Goal: Information Seeking & Learning: Learn about a topic

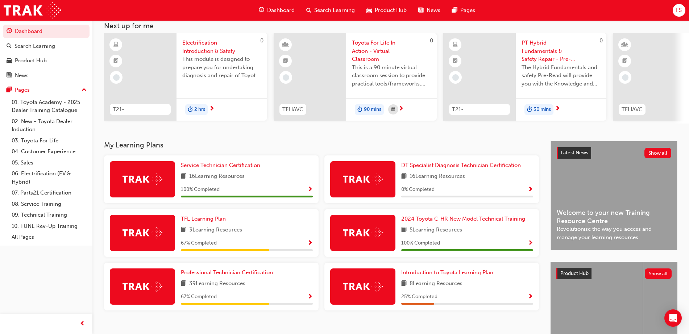
scroll to position [99, 0]
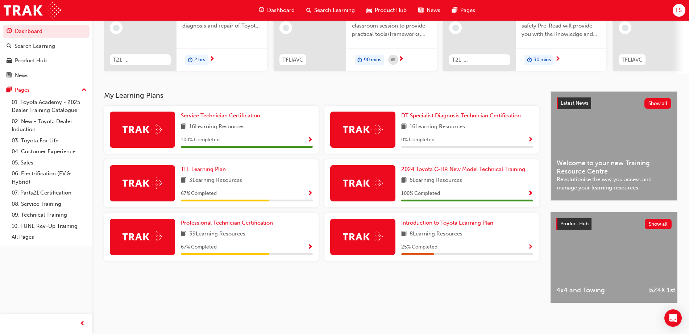
click at [239, 220] on span "Professional Technician Certification" at bounding box center [227, 223] width 92 height 7
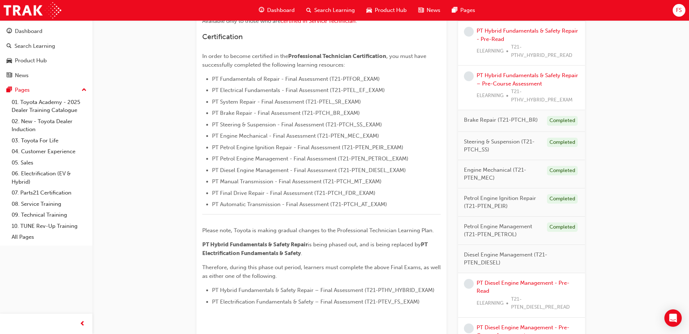
scroll to position [60, 0]
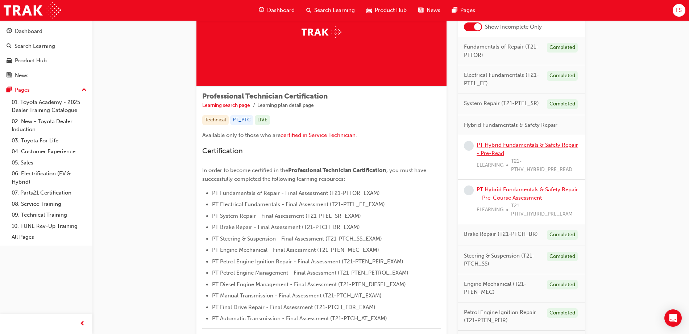
click at [527, 142] on link "PT Hybrid Fundamentals & Safety Repair - Pre-Read" at bounding box center [526, 149] width 101 height 15
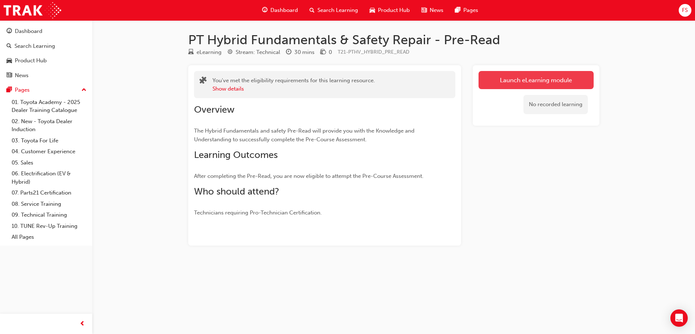
click at [497, 80] on link "Launch eLearning module" at bounding box center [536, 80] width 115 height 18
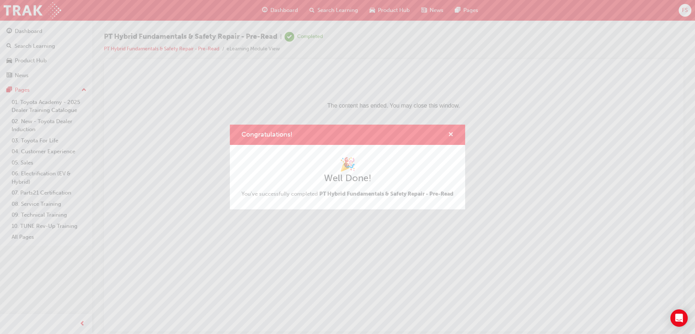
click at [451, 132] on span "cross-icon" at bounding box center [450, 135] width 5 height 7
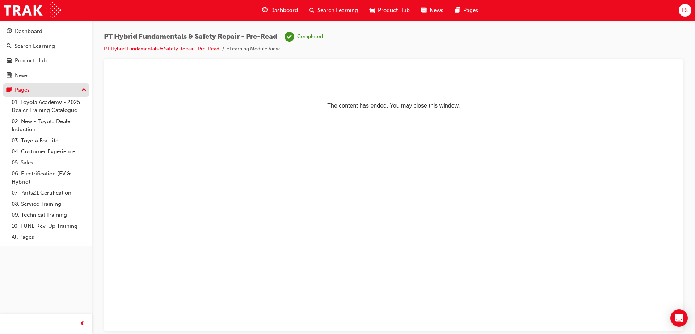
click at [46, 91] on div "Pages" at bounding box center [46, 89] width 79 height 9
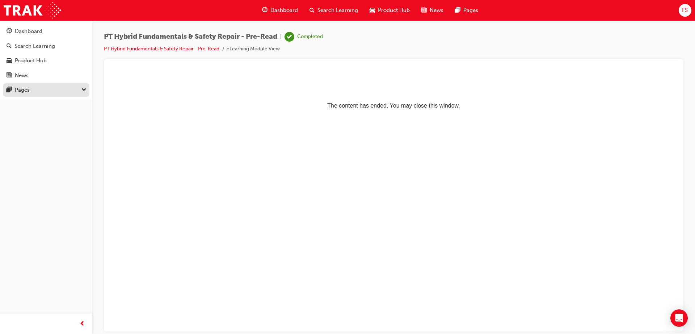
click at [46, 91] on div "Pages" at bounding box center [46, 89] width 79 height 9
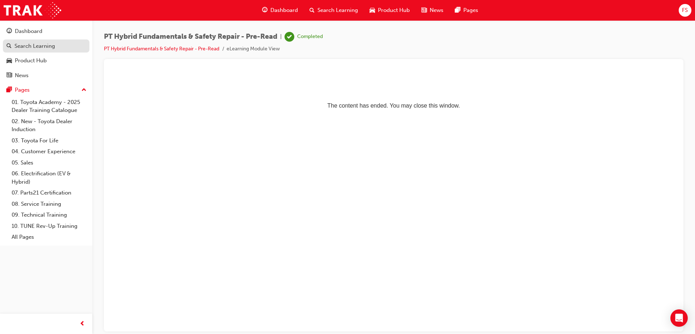
click at [30, 43] on div "Search Learning" at bounding box center [34, 46] width 41 height 8
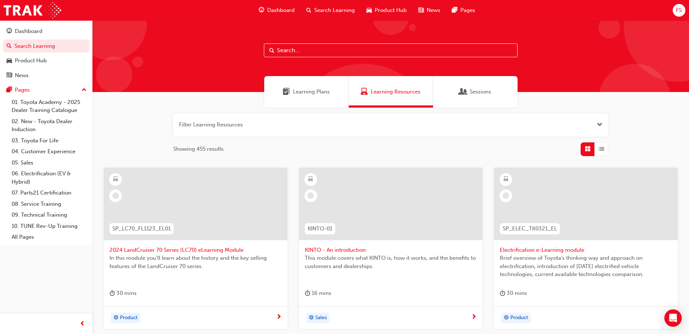
click at [26, 24] on button "Dashboard Search Learning Product Hub News Pages" at bounding box center [46, 53] width 87 height 60
click at [27, 30] on div "Dashboard" at bounding box center [29, 31] width 28 height 8
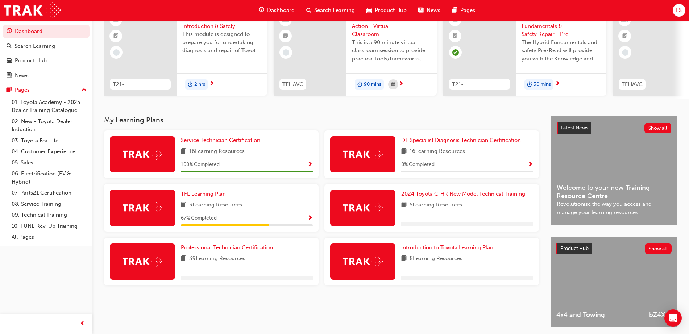
scroll to position [69, 0]
click at [292, 213] on div "TFL Learning Plan 3 Learning Resources 67 % Completed" at bounding box center [247, 207] width 132 height 36
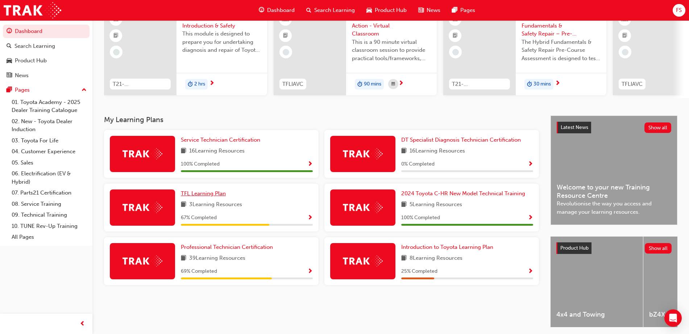
click at [212, 196] on span "TFL Learning Plan" at bounding box center [203, 193] width 45 height 7
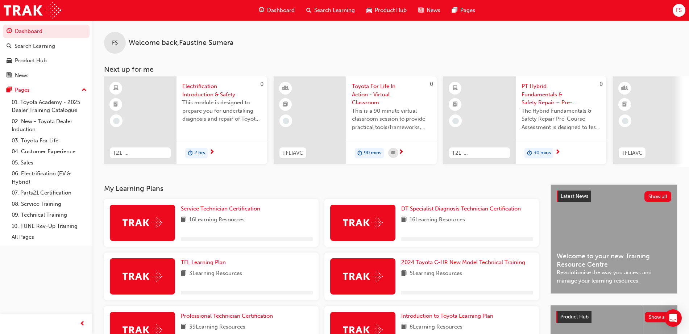
scroll to position [99, 0]
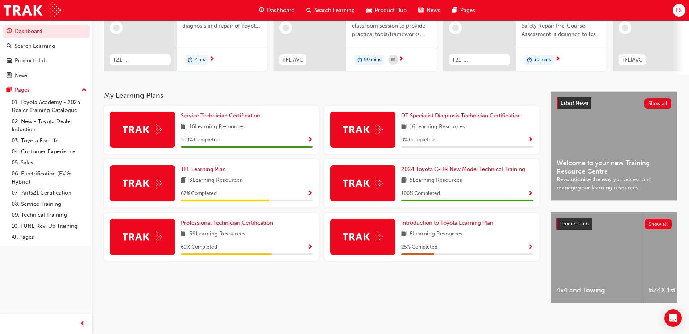
click at [227, 220] on span "Professional Technician Certification" at bounding box center [227, 223] width 92 height 7
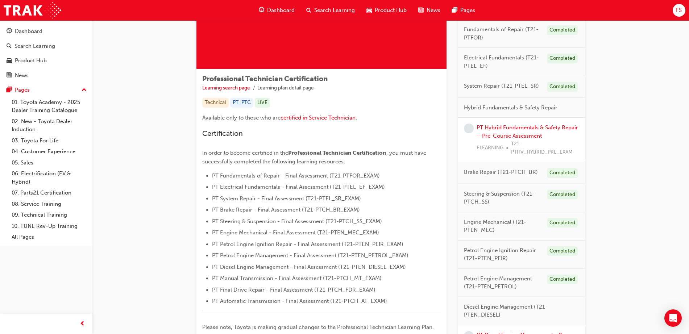
scroll to position [81, 0]
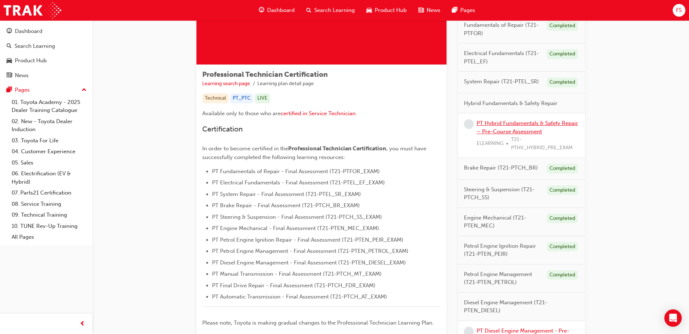
click at [527, 126] on link "PT Hybrid Fundamentals & Safety Repair – Pre-Course Assessment" at bounding box center [526, 127] width 101 height 15
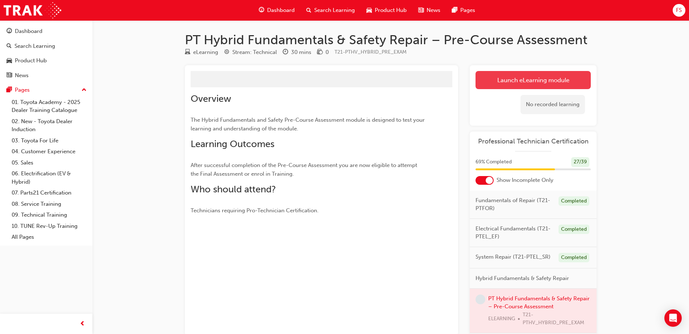
click at [514, 80] on link "Launch eLearning module" at bounding box center [532, 80] width 115 height 18
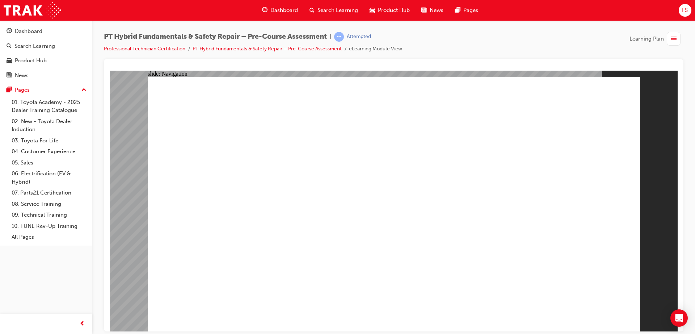
radio input "false"
radio input "true"
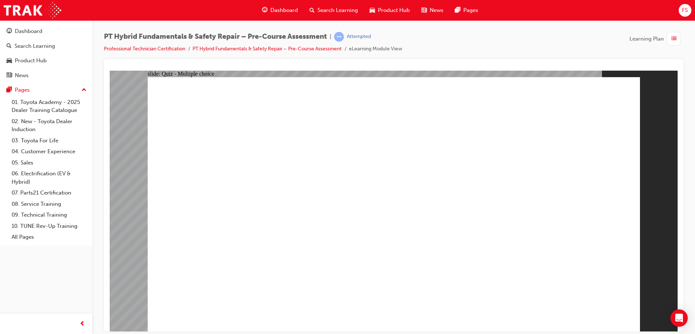
radio input "true"
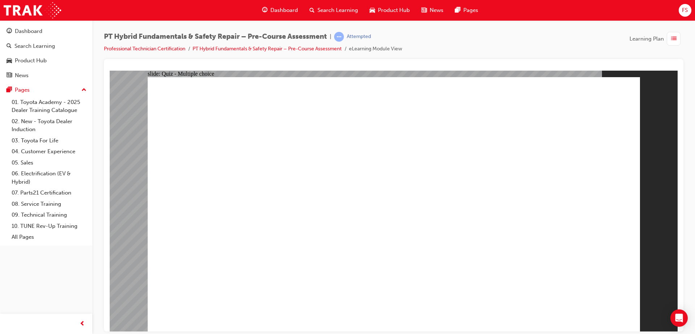
radio input "true"
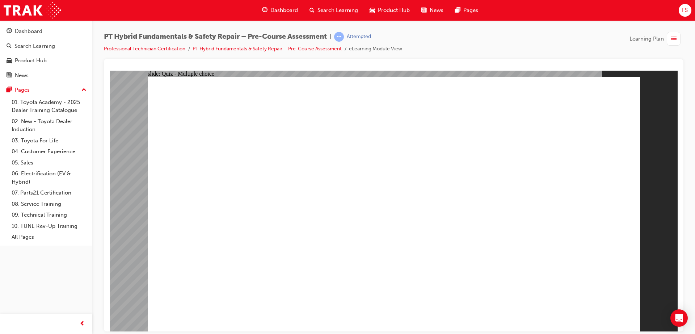
checkbox input "true"
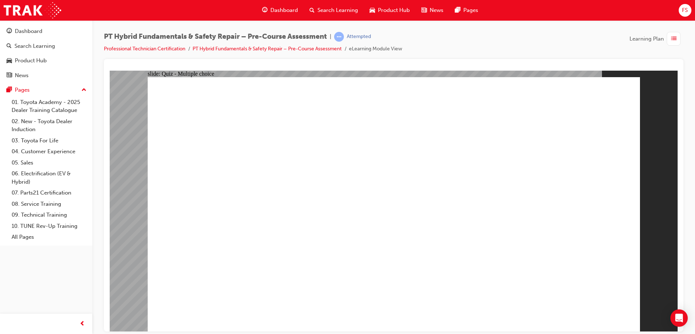
checkbox input "false"
checkbox input "true"
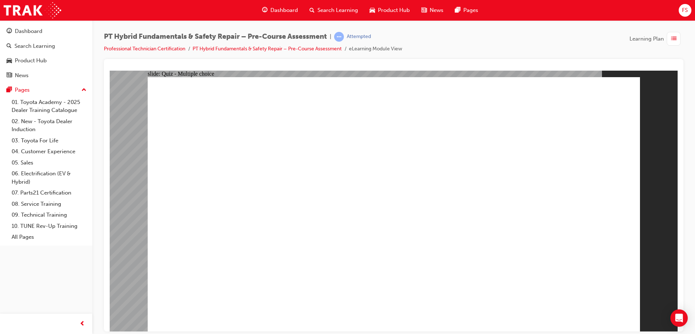
checkbox input "true"
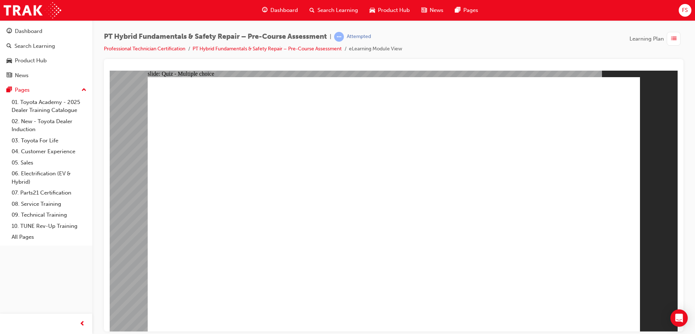
radio input "false"
radio input "true"
drag, startPoint x: 285, startPoint y: 126, endPoint x: 334, endPoint y: 140, distance: 50.8
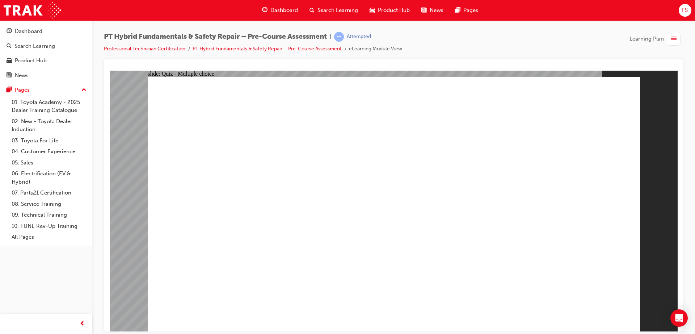
radio input "true"
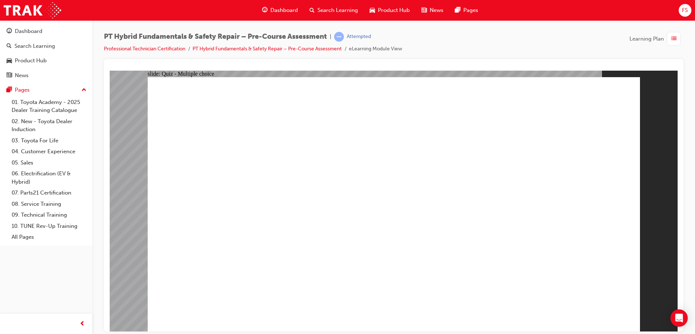
radio input "true"
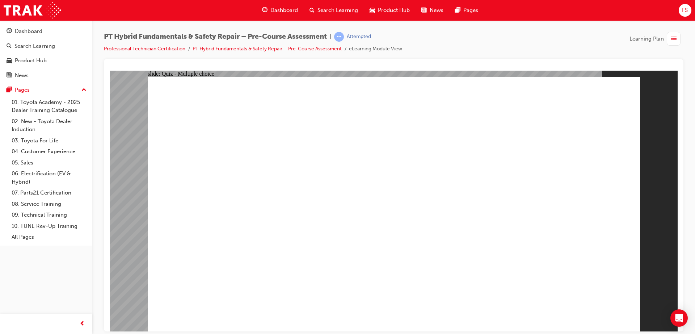
click at [518, 30] on div "PT Hybrid Fundamentals & Safety Repair – Pre-Course Assessment | Attempted Prof…" at bounding box center [393, 168] width 603 height 296
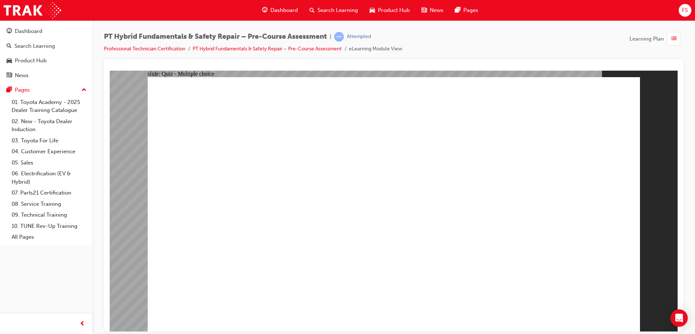
drag, startPoint x: 285, startPoint y: 277, endPoint x: 281, endPoint y: 276, distance: 4.4
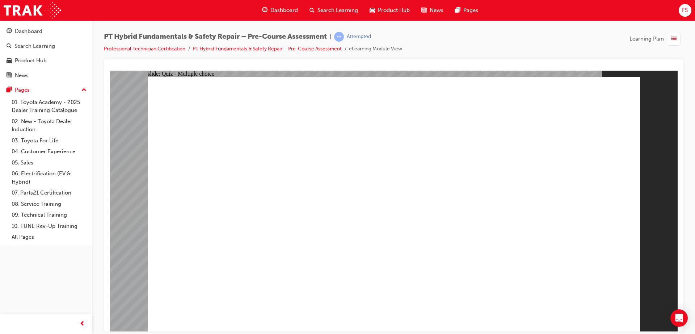
click at [320, 50] on link "PT Hybrid Fundamentals & Safety Repair – Pre-Course Assessment" at bounding box center [267, 49] width 149 height 6
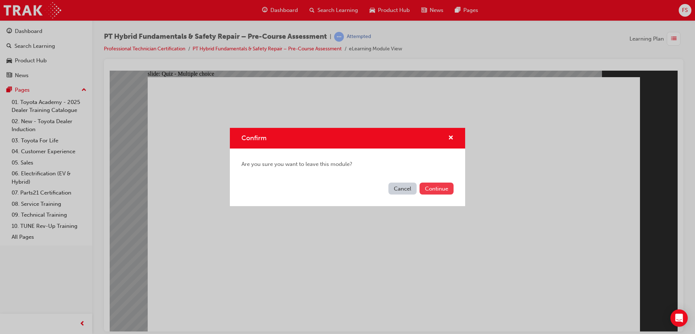
click at [442, 191] on button "Continue" at bounding box center [437, 189] width 34 height 12
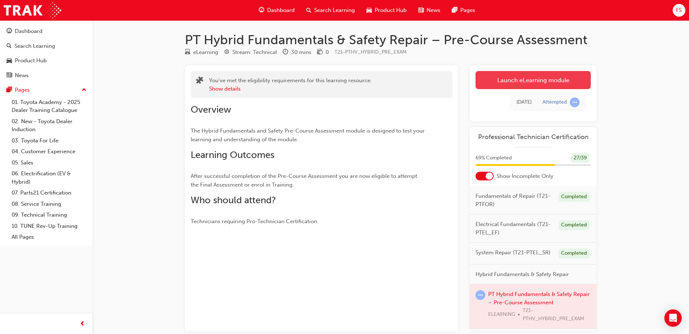
click at [493, 81] on link "Launch eLearning module" at bounding box center [532, 80] width 115 height 18
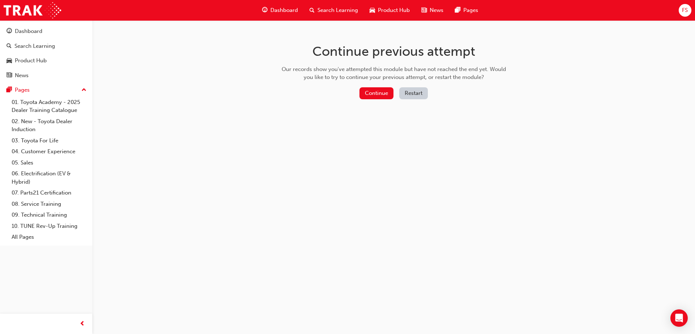
click at [413, 94] on button "Restart" at bounding box center [414, 93] width 29 height 12
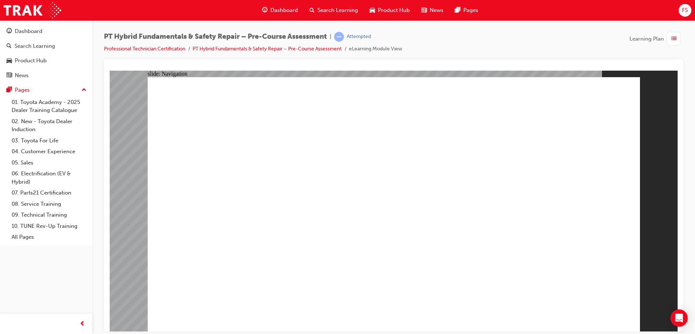
radio input "true"
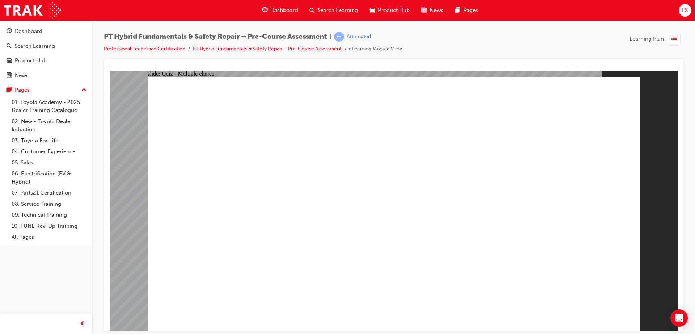
radio input "true"
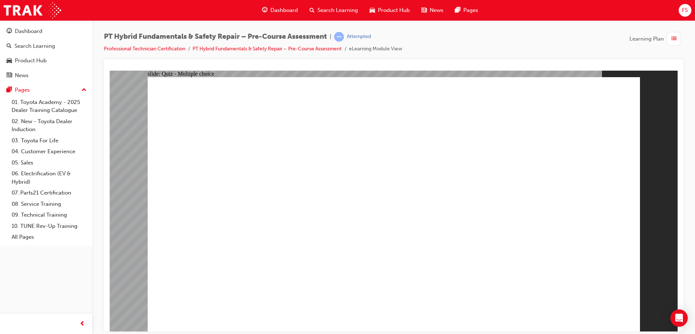
radio input "true"
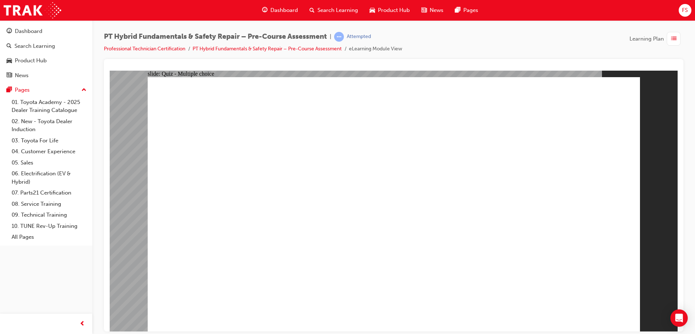
checkbox input "true"
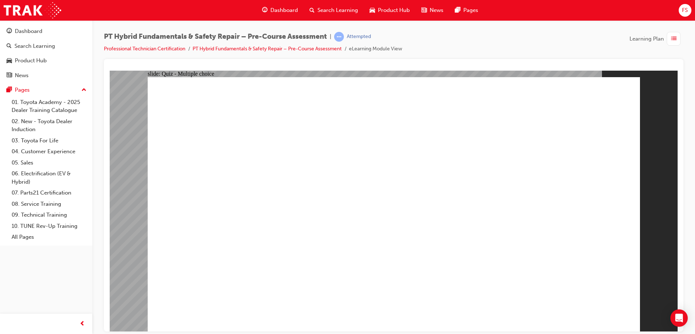
checkbox input "true"
radio input "true"
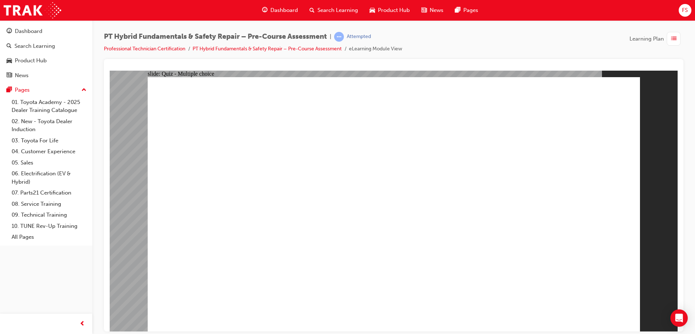
radio input "true"
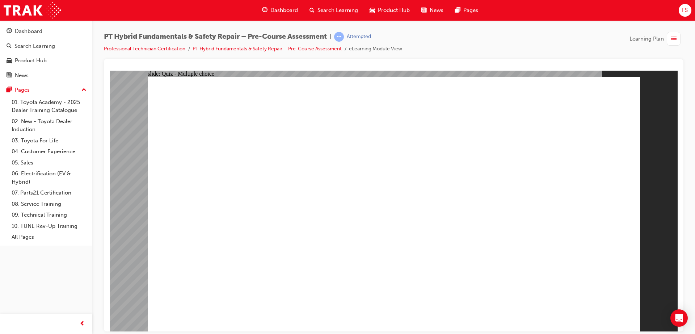
radio input "true"
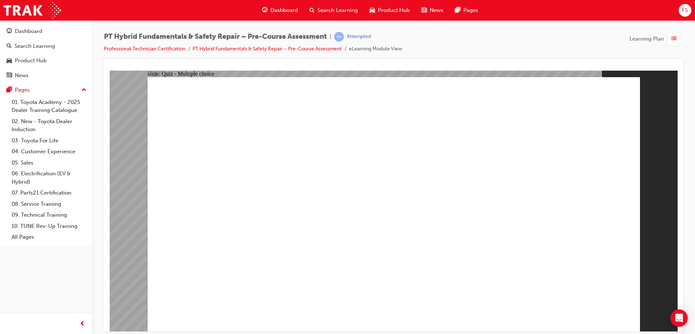
click at [273, 50] on link "PT Hybrid Fundamentals & Safety Repair – Pre-Course Assessment" at bounding box center [267, 49] width 149 height 6
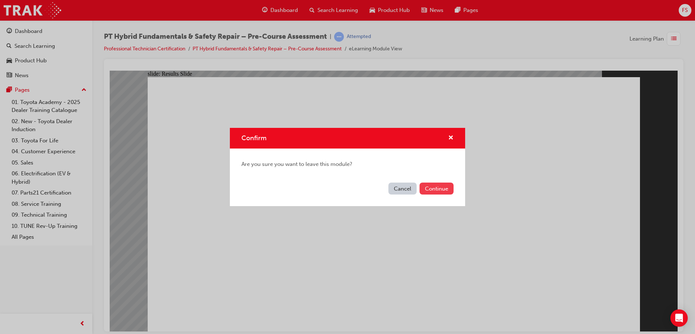
click at [431, 188] on button "Continue" at bounding box center [437, 189] width 34 height 12
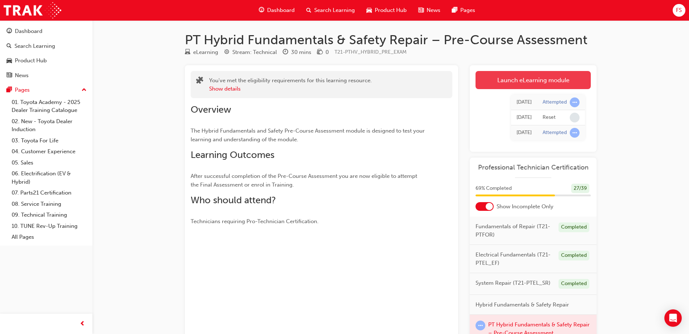
click at [507, 87] on link "Launch eLearning module" at bounding box center [532, 80] width 115 height 18
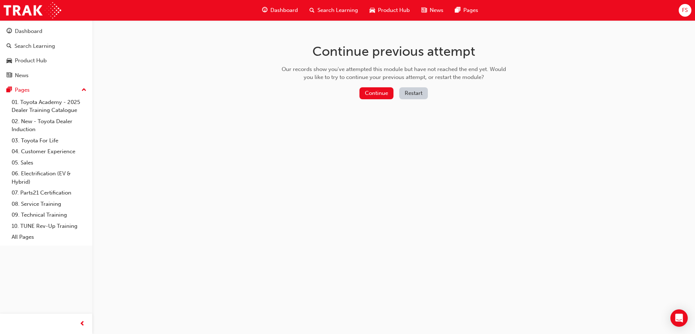
click at [418, 99] on button "Restart" at bounding box center [414, 93] width 29 height 12
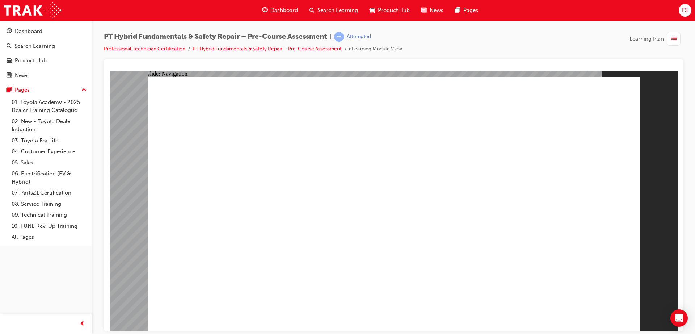
radio input "true"
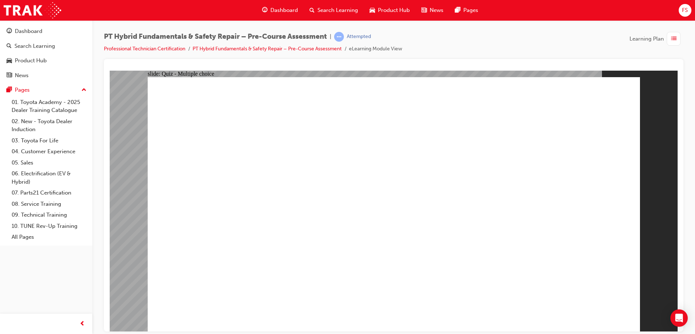
radio input "true"
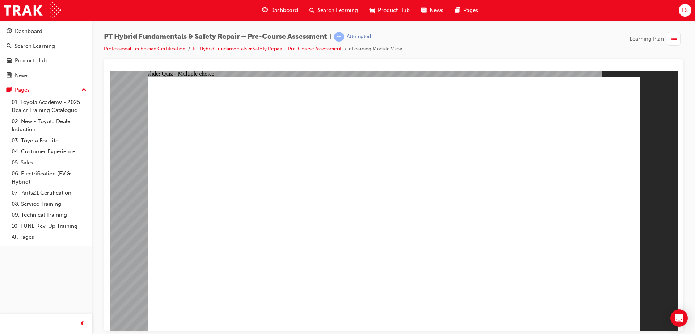
radio input "true"
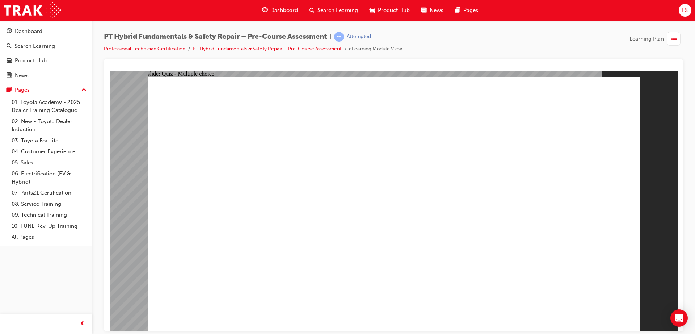
checkbox input "true"
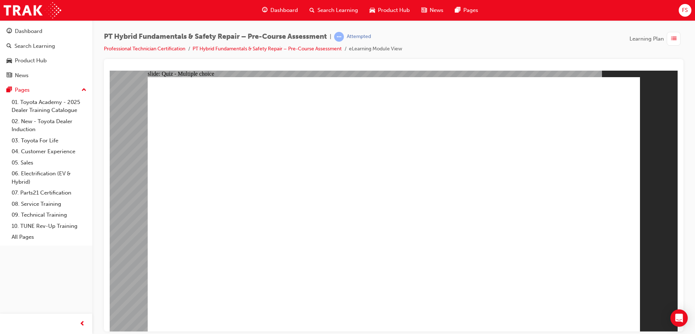
checkbox input "true"
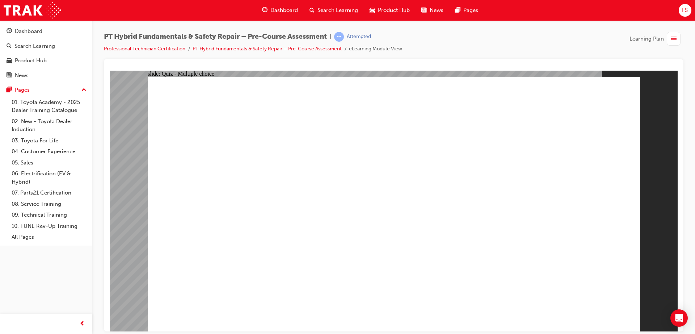
radio input "true"
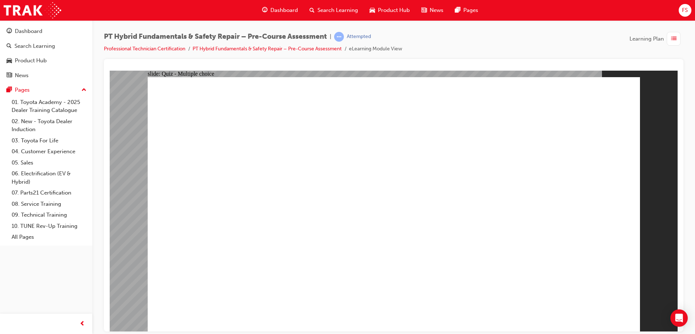
radio input "true"
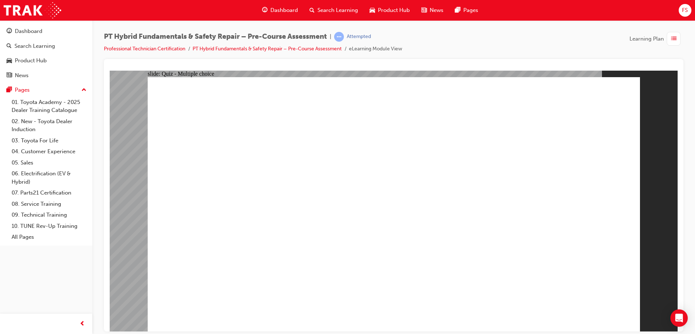
radio input "true"
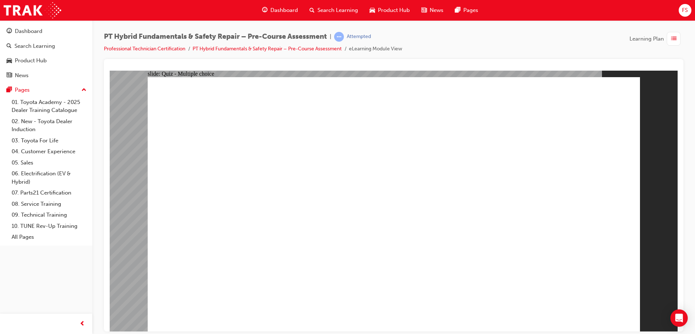
click at [267, 50] on link "PT Hybrid Fundamentals & Safety Repair – Pre-Course Assessment" at bounding box center [267, 49] width 149 height 6
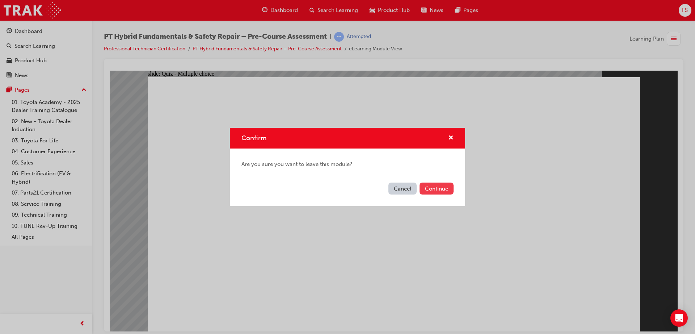
click at [434, 190] on button "Continue" at bounding box center [437, 189] width 34 height 12
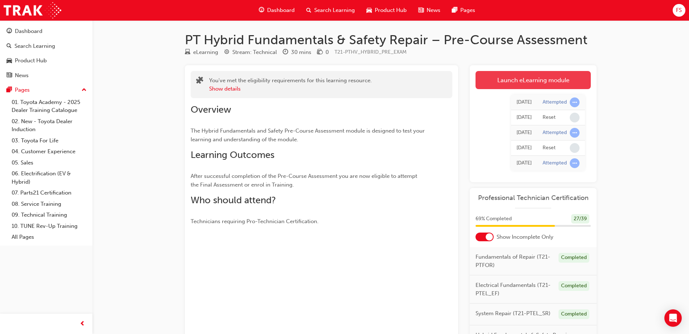
click at [506, 78] on link "Launch eLearning module" at bounding box center [532, 80] width 115 height 18
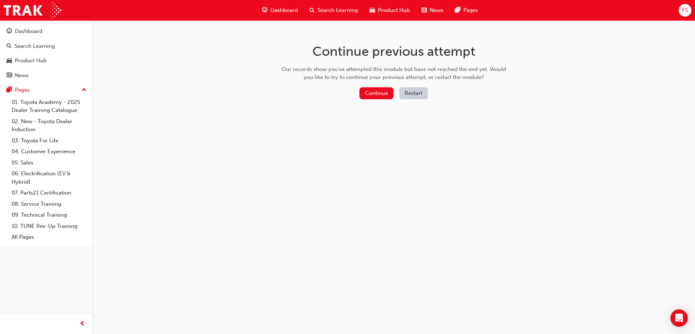
click at [416, 95] on button "Restart" at bounding box center [414, 93] width 29 height 12
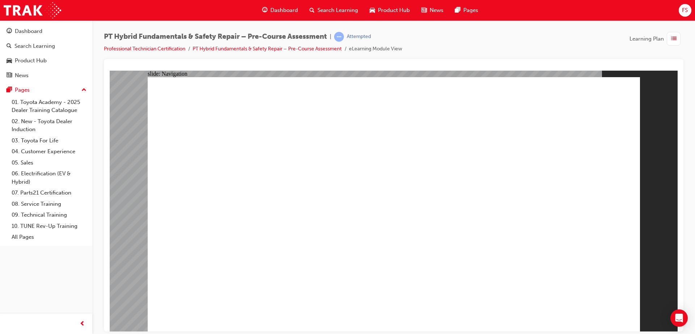
drag, startPoint x: 440, startPoint y: 284, endPoint x: 445, endPoint y: 280, distance: 5.7
radio input "true"
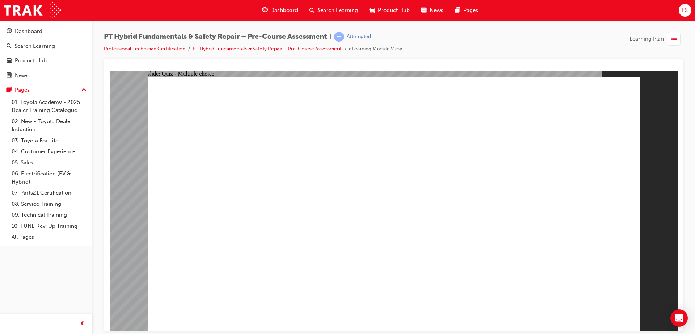
radio input "true"
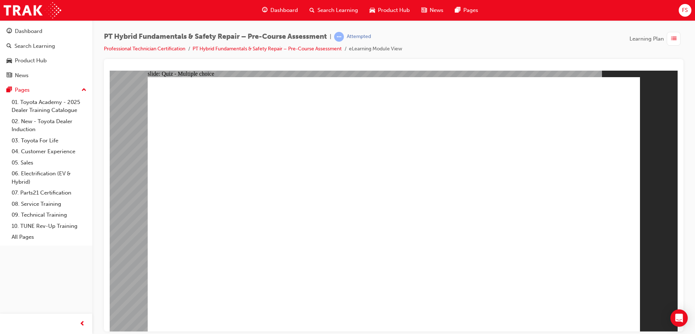
radio input "true"
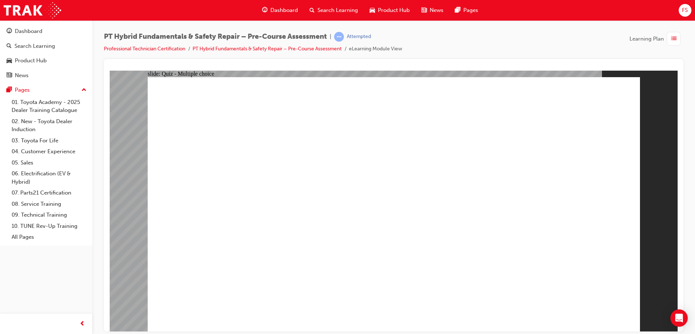
checkbox input "true"
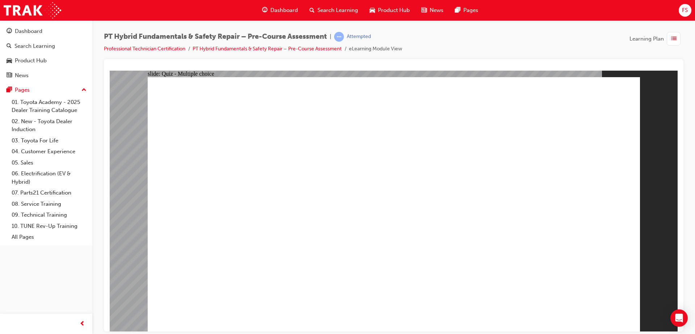
checkbox input "true"
radio input "true"
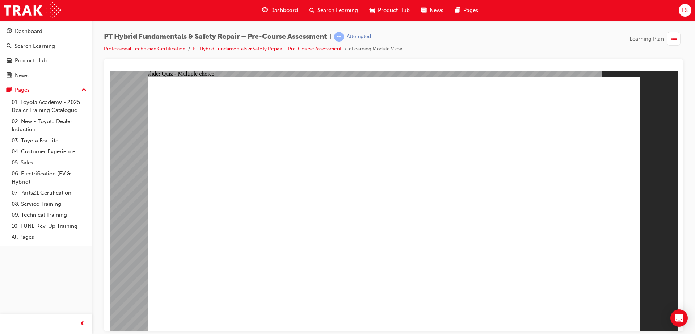
radio input "true"
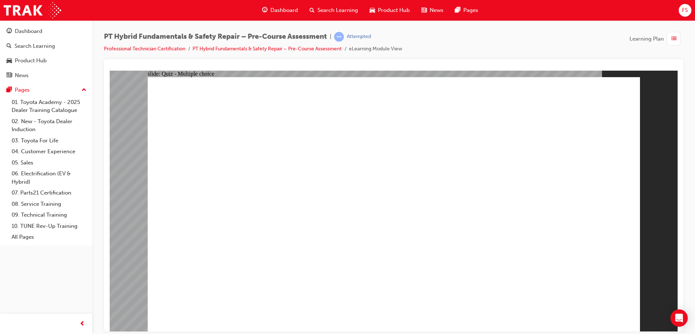
radio input "false"
radio input "true"
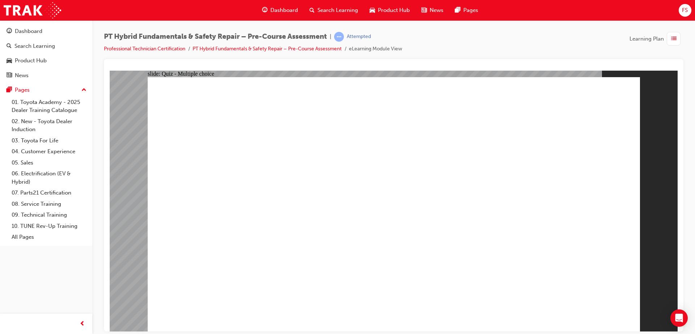
click at [38, 28] on div "Dashboard" at bounding box center [29, 31] width 28 height 8
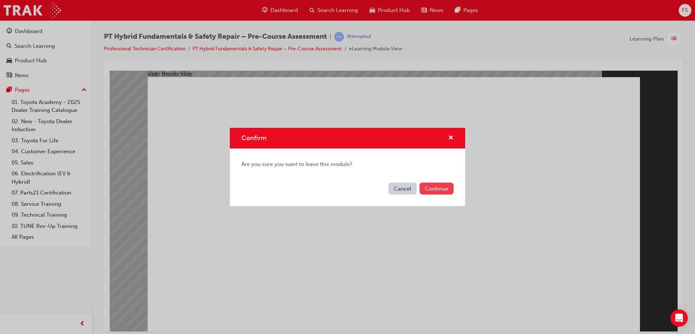
click at [434, 191] on button "Continue" at bounding box center [437, 189] width 34 height 12
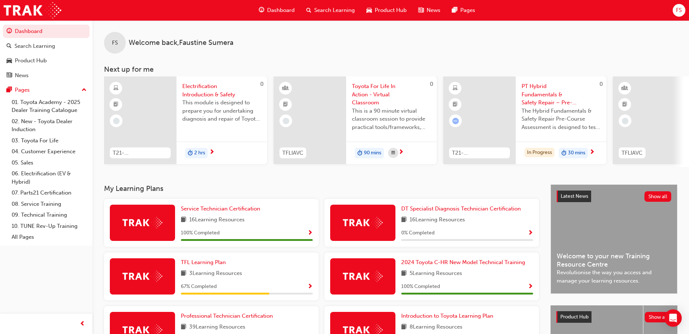
scroll to position [99, 0]
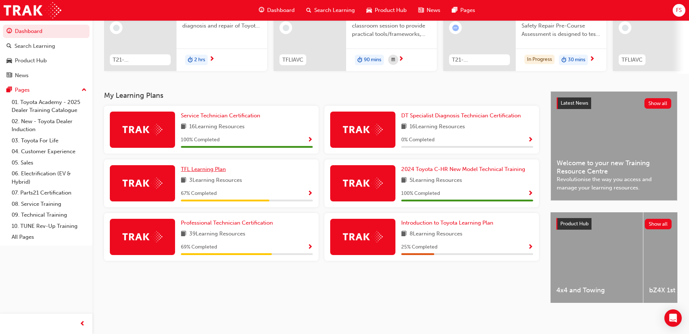
click at [195, 166] on span "TFL Learning Plan" at bounding box center [203, 169] width 45 height 7
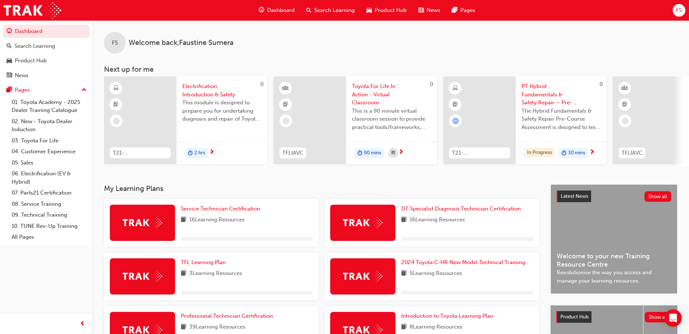
scroll to position [99, 0]
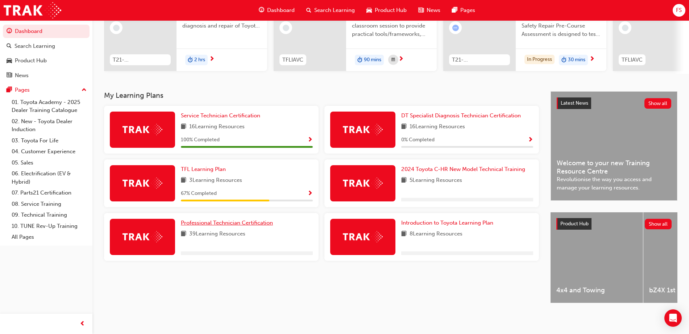
click at [210, 220] on span "Professional Technician Certification" at bounding box center [227, 223] width 92 height 7
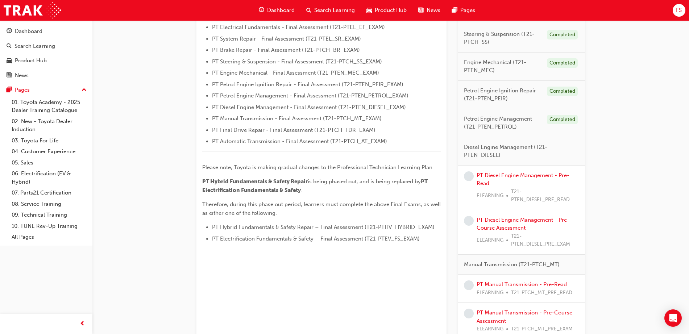
scroll to position [237, 0]
click at [501, 176] on link "PT Diesel Engine Management - Pre-Read" at bounding box center [522, 179] width 93 height 15
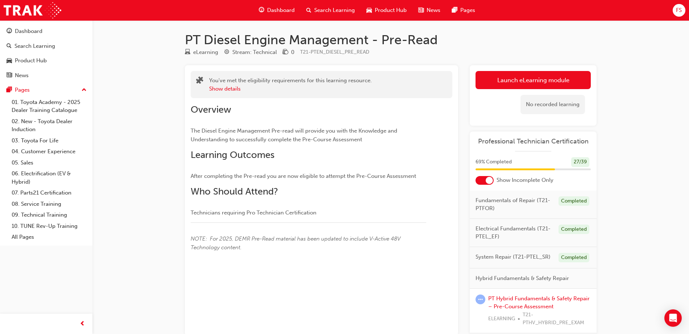
scroll to position [27, 0]
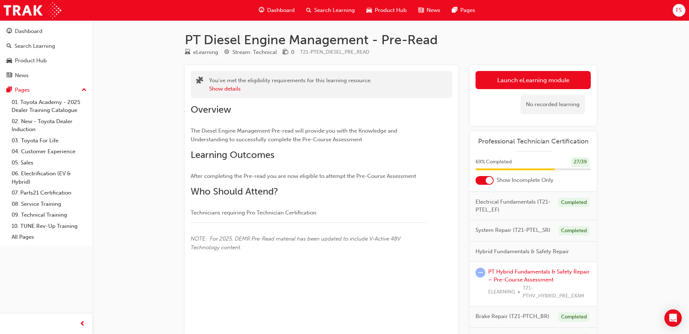
click at [538, 256] on span "Hybrid Fundamentals & Safety Repair" at bounding box center [521, 251] width 93 height 8
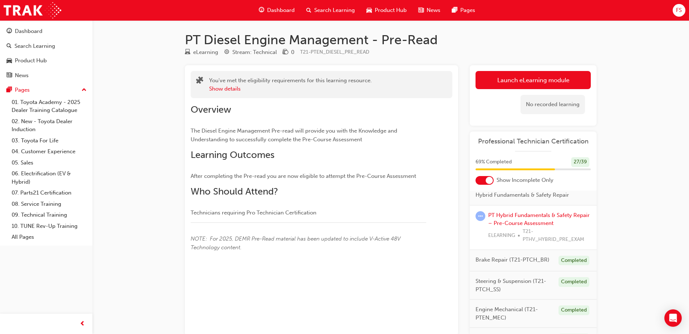
scroll to position [83, 0]
click at [550, 200] on span "Hybrid Fundamentals & Safety Repair" at bounding box center [521, 195] width 93 height 8
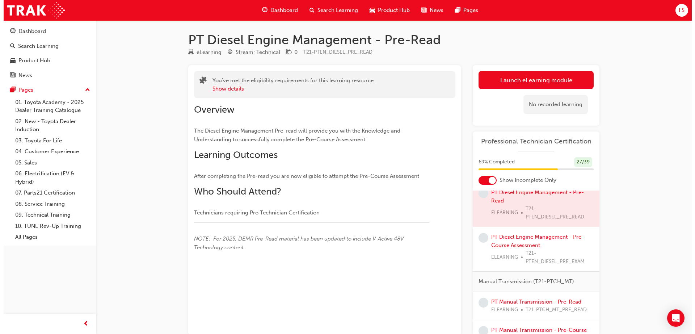
scroll to position [313, 0]
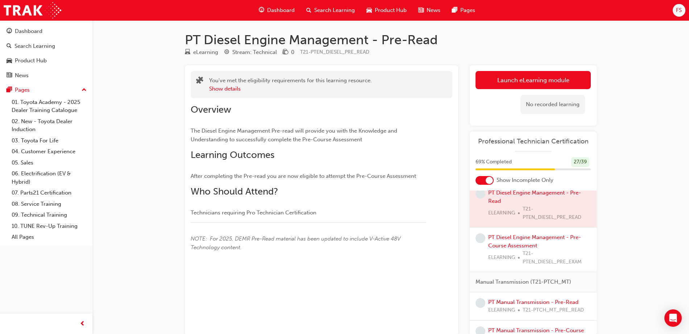
click at [507, 254] on div "PT Diesel Engine Management - Pre-Course Assessment ELEARNING T21-PTEN_DIESEL_P…" at bounding box center [539, 249] width 103 height 33
drag, startPoint x: 510, startPoint y: 250, endPoint x: 495, endPoint y: 250, distance: 14.5
drag, startPoint x: 495, startPoint y: 250, endPoint x: 499, endPoint y: 258, distance: 8.4
click at [499, 249] on link "PT Diesel Engine Management - Pre-Course Assessment" at bounding box center [534, 241] width 93 height 15
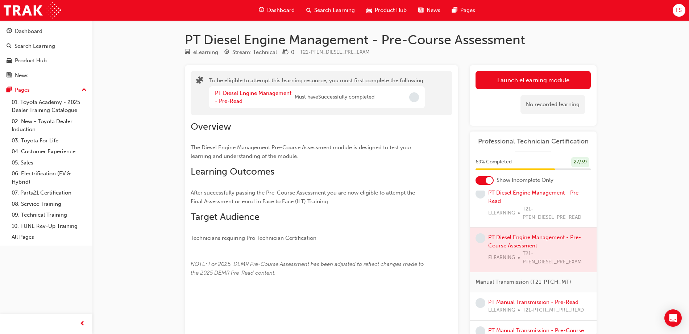
click at [525, 251] on div at bounding box center [532, 249] width 127 height 44
click at [514, 204] on link "PT Diesel Engine Management - Pre-Read" at bounding box center [534, 196] width 93 height 15
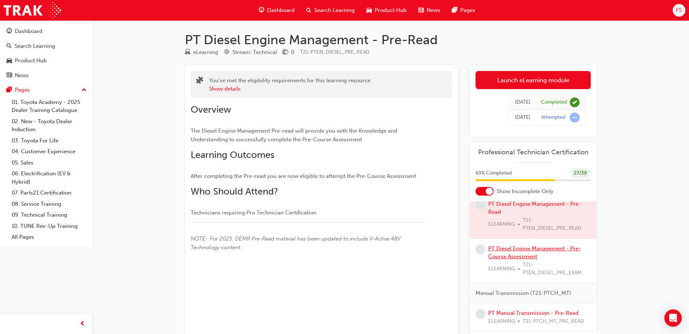
click at [515, 260] on link "PT Diesel Engine Management - Pre-Course Assessment" at bounding box center [534, 252] width 93 height 15
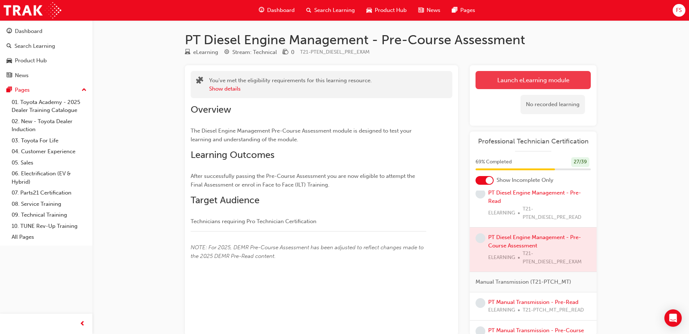
click at [512, 84] on link "Launch eLearning module" at bounding box center [532, 80] width 115 height 18
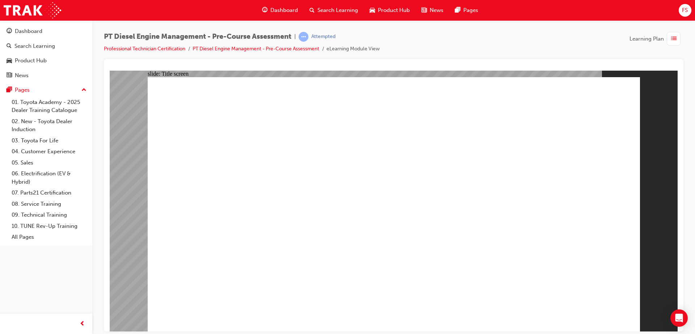
radio input "true"
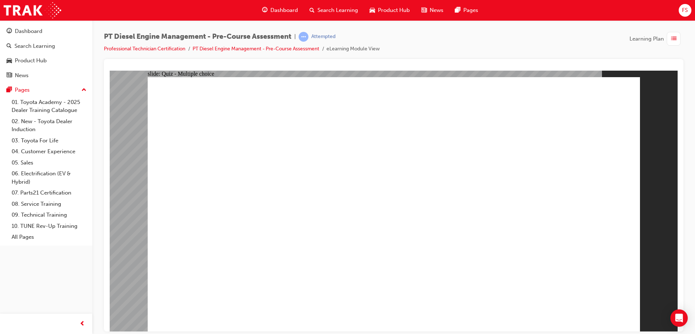
radio input "false"
radio input "true"
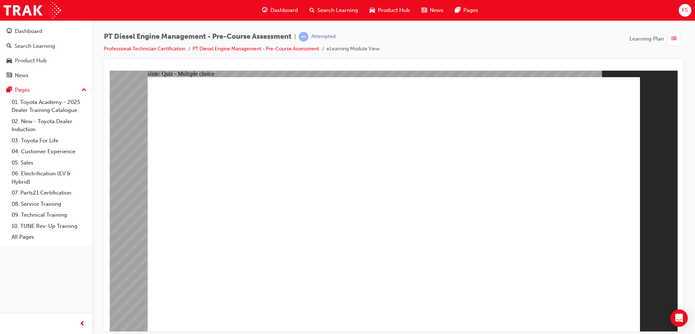
radio input "true"
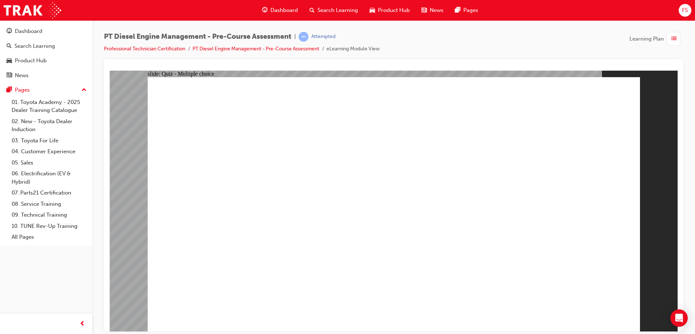
radio input "true"
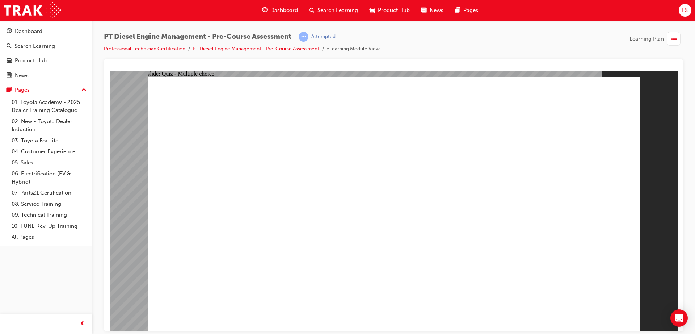
radio input "true"
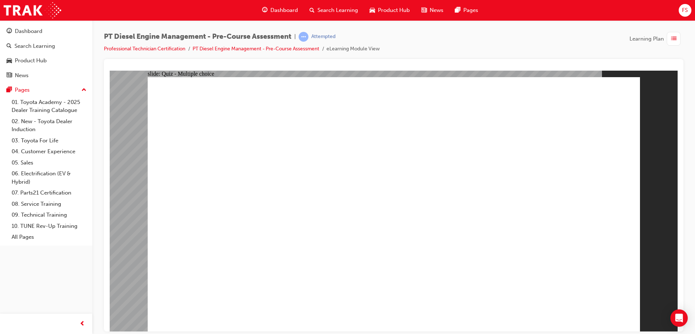
radio input "true"
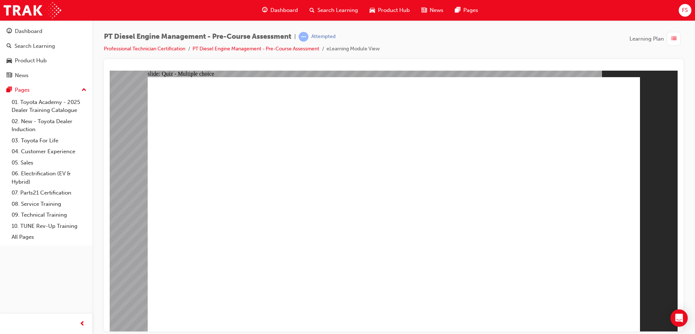
radio input "true"
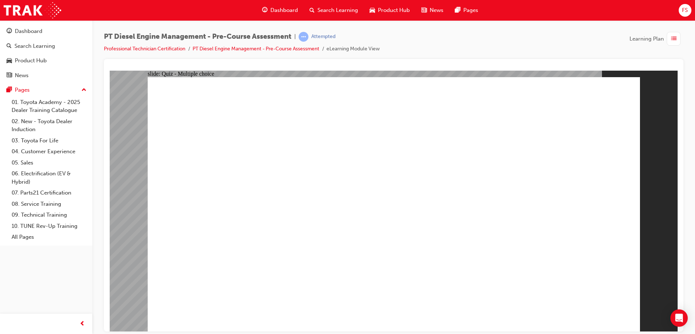
radio input "true"
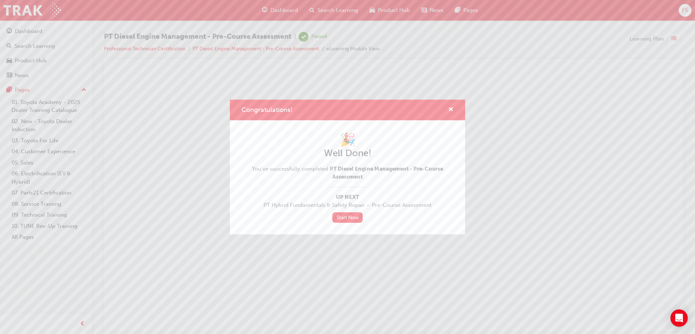
click at [456, 107] on div "Congratulations!" at bounding box center [347, 110] width 235 height 21
drag, startPoint x: 451, startPoint y: 107, endPoint x: 260, endPoint y: 48, distance: 199.4
click at [260, 48] on div "Congratulations! 🎉 Well Done! You've successfully completed PT Diesel Engine Ma…" at bounding box center [347, 167] width 695 height 334
click at [450, 108] on span "cross-icon" at bounding box center [450, 110] width 5 height 7
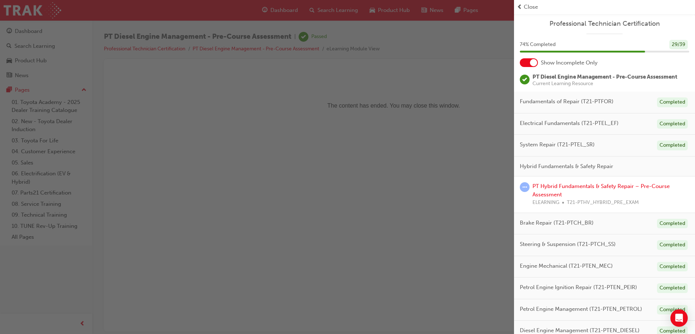
click at [528, 4] on span "Close" at bounding box center [531, 7] width 14 height 8
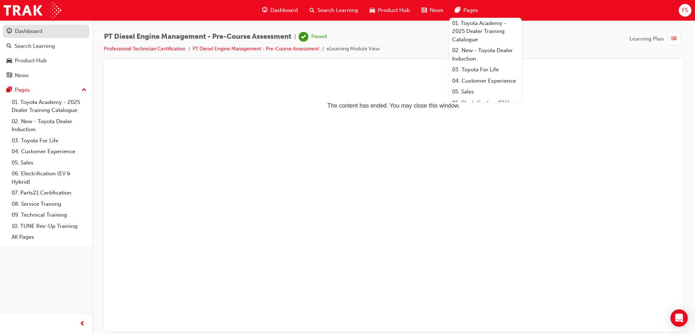
drag, startPoint x: 14, startPoint y: 26, endPoint x: 5, endPoint y: 29, distance: 9.6
click at [5, 29] on link "Dashboard" at bounding box center [46, 31] width 87 height 13
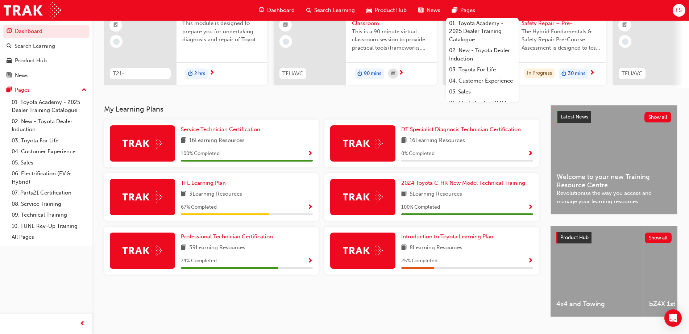
scroll to position [79, 0]
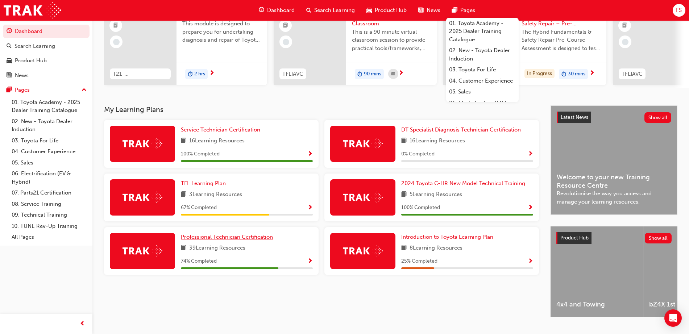
click at [239, 240] on span "Professional Technician Certification" at bounding box center [227, 237] width 92 height 7
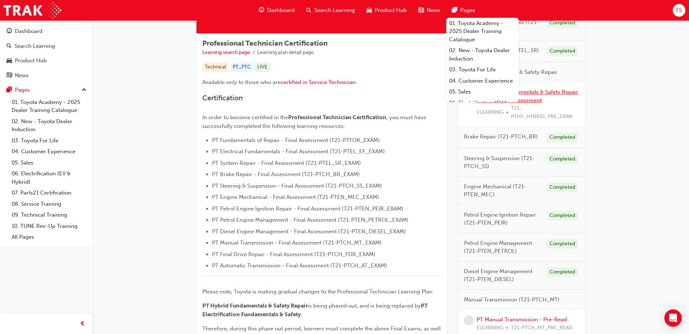
scroll to position [113, 0]
click at [671, 138] on div "Professional Technician Certification Learning search page Learning plan detail…" at bounding box center [390, 293] width 596 height 772
click at [614, 110] on div "Professional Technician Certification Learning search page Learning plan detail…" at bounding box center [390, 293] width 596 height 772
click at [543, 95] on div "PT Hybrid Fundamentals & Safety Repair – Pre-Course Assessment ELEARNING T21-PT…" at bounding box center [527, 103] width 103 height 33
click at [542, 94] on link "PT Hybrid Fundamentals & Safety Repair – Pre-Course Assessment" at bounding box center [526, 95] width 101 height 15
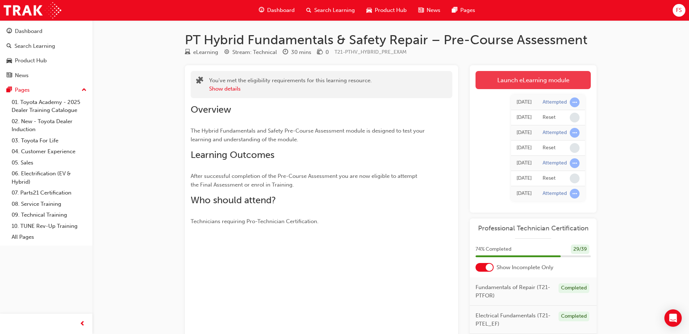
click at [535, 74] on link "Launch eLearning module" at bounding box center [532, 80] width 115 height 18
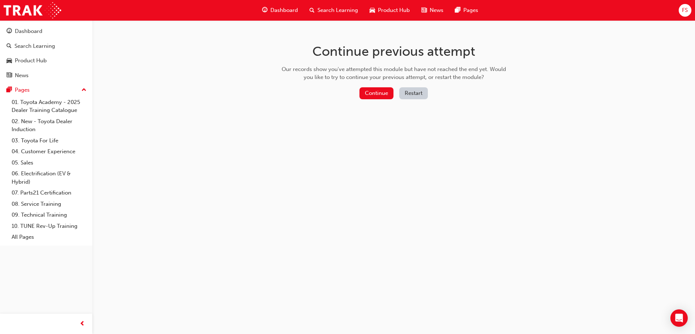
click at [417, 92] on button "Restart" at bounding box center [414, 93] width 29 height 12
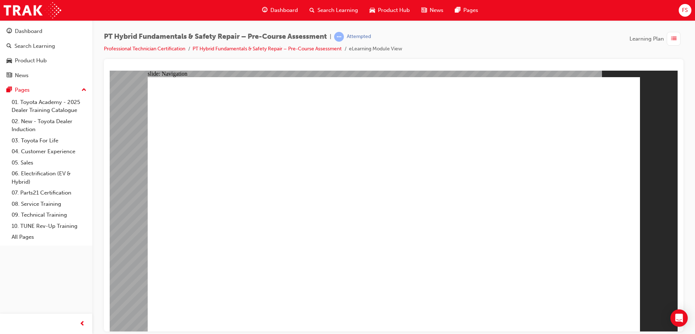
radio input "true"
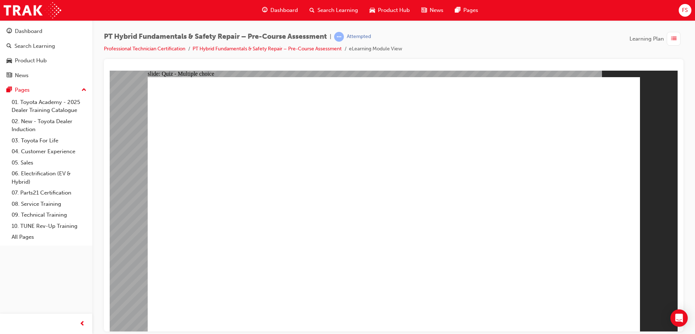
radio input "false"
radio input "true"
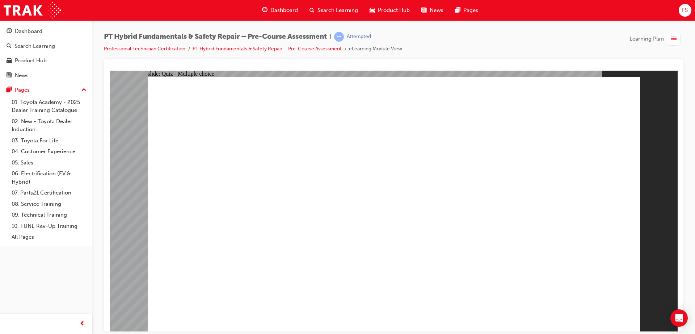
radio input "true"
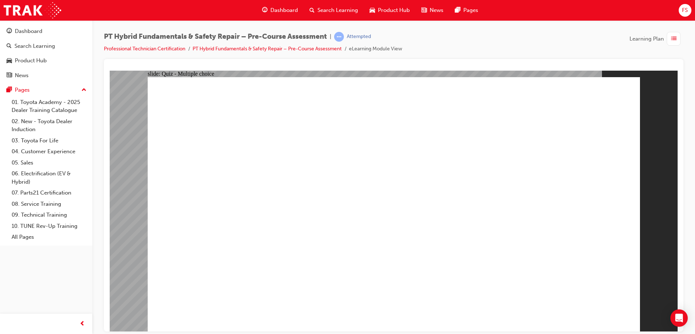
radio input "true"
checkbox input "true"
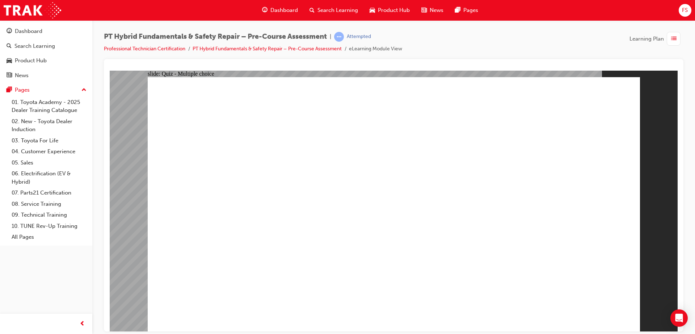
checkbox input "true"
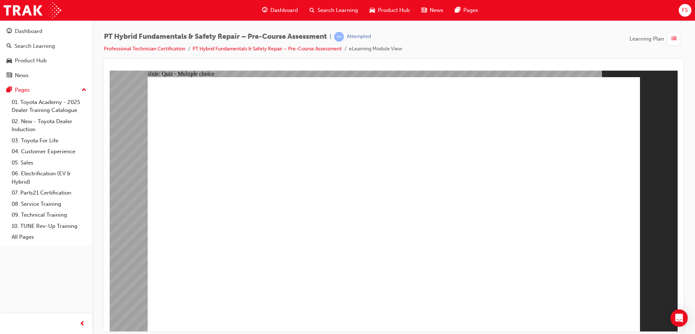
radio input "true"
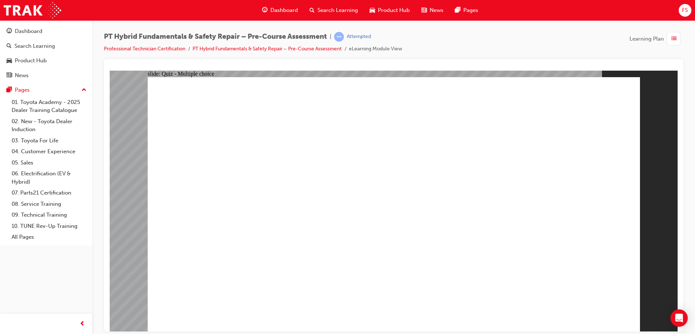
radio input "true"
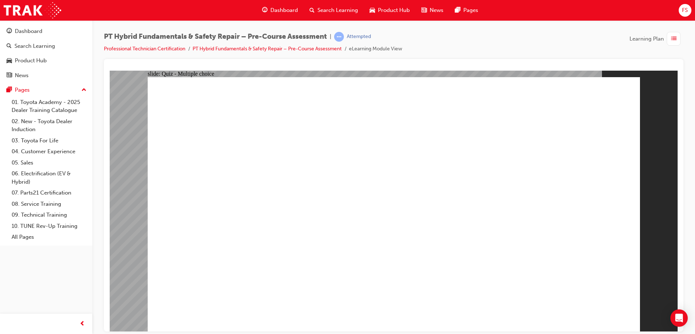
radio input "true"
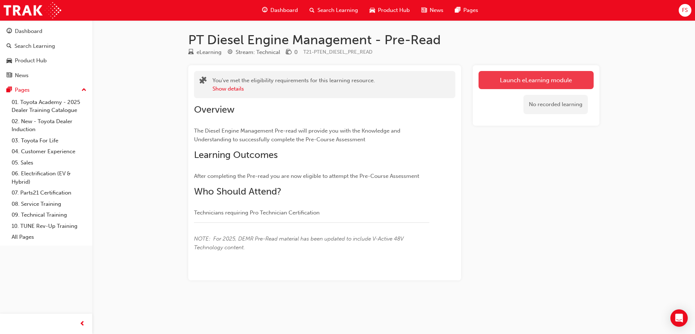
click at [490, 76] on link "Launch eLearning module" at bounding box center [536, 80] width 115 height 18
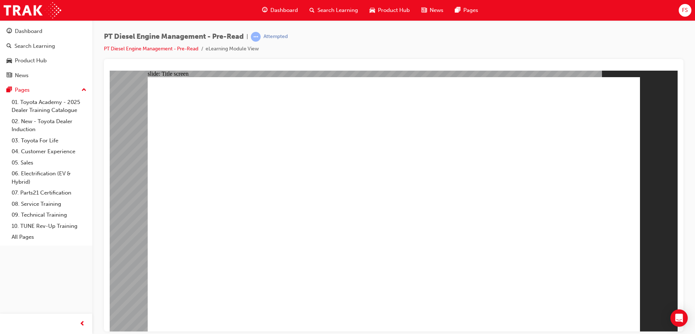
drag, startPoint x: 401, startPoint y: 306, endPoint x: 402, endPoint y: 291, distance: 14.9
